Goal: Navigation & Orientation: Understand site structure

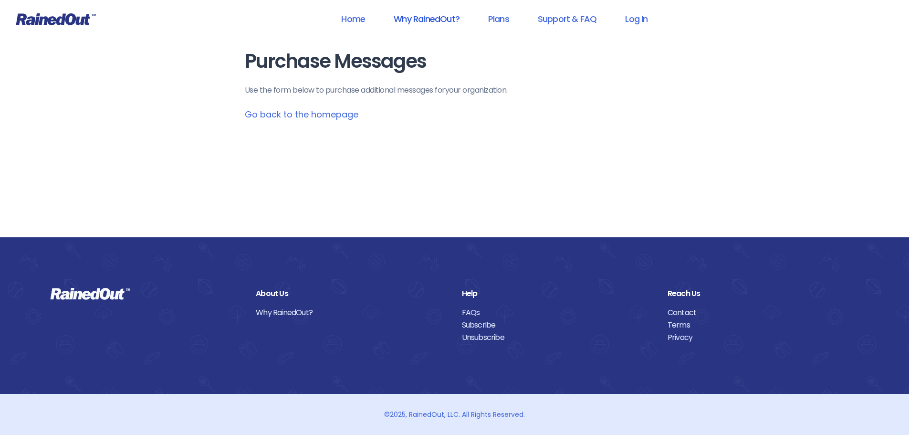
click at [410, 28] on link "Why RainedOut?" at bounding box center [426, 18] width 91 height 21
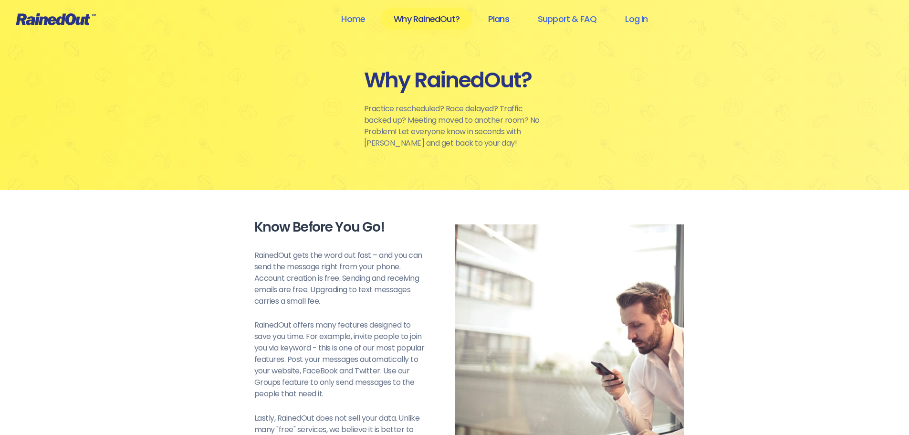
click at [503, 24] on link "Plans" at bounding box center [499, 18] width 46 height 21
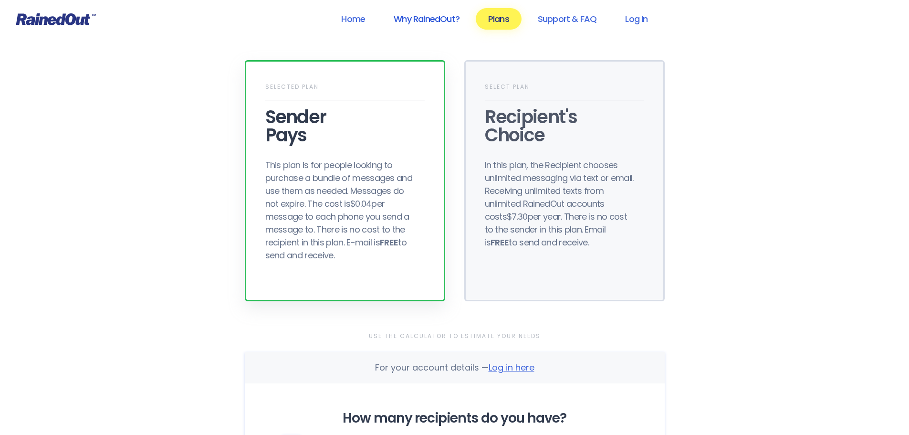
click at [449, 16] on link "Why RainedOut?" at bounding box center [426, 18] width 91 height 21
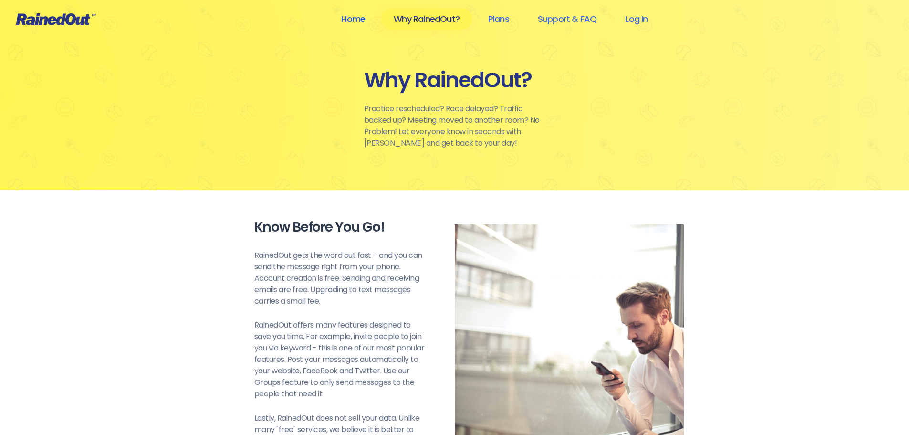
click at [359, 21] on link "Home" at bounding box center [353, 18] width 49 height 21
